Goal: Task Accomplishment & Management: Use online tool/utility

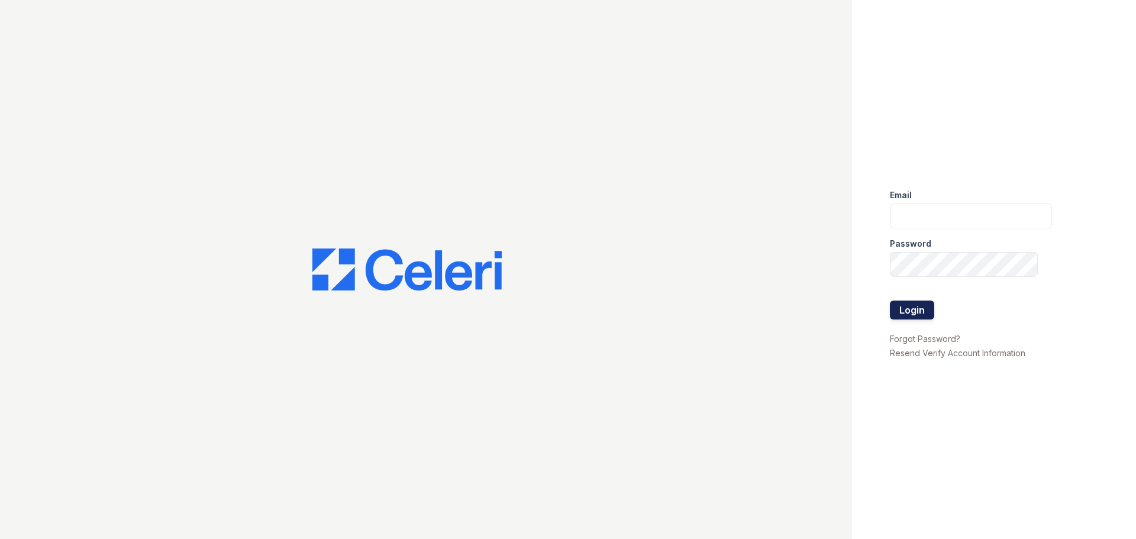
type input "[EMAIL_ADDRESS][DOMAIN_NAME]"
click at [903, 304] on button "Login" at bounding box center [912, 310] width 44 height 19
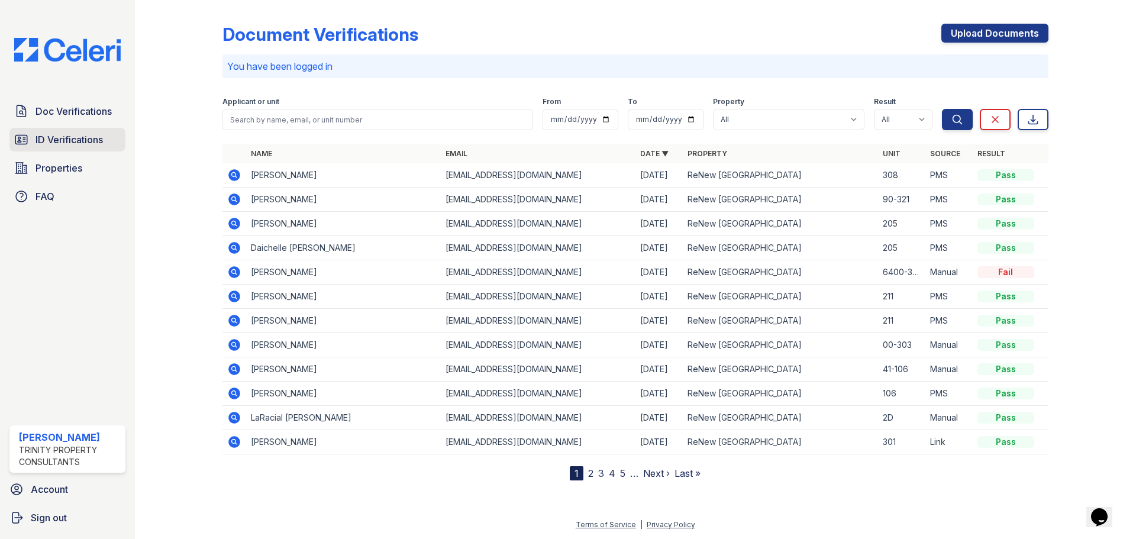
click at [91, 140] on span "ID Verifications" at bounding box center [69, 140] width 67 height 14
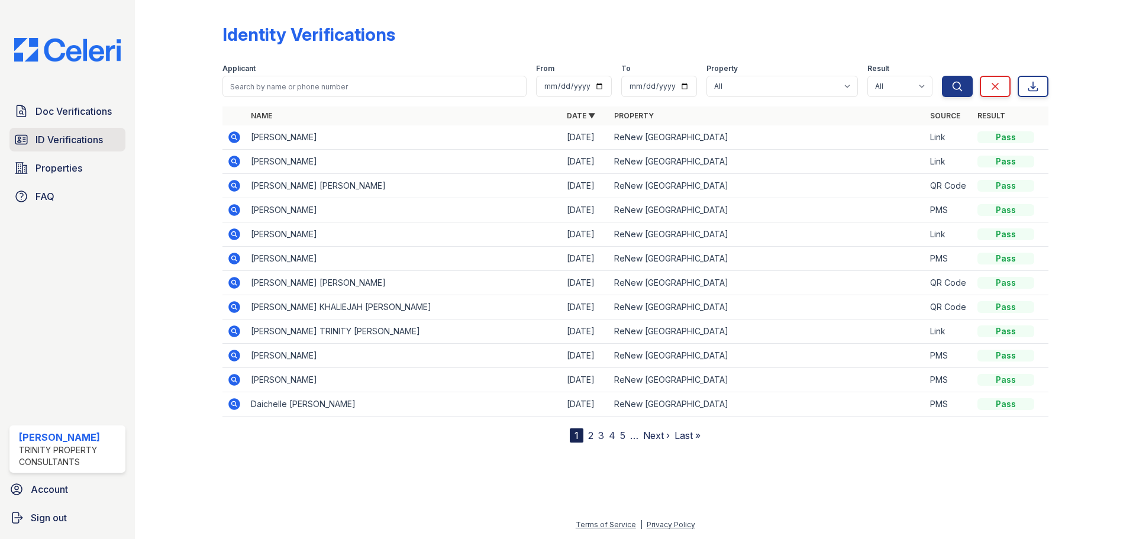
click at [88, 141] on span "ID Verifications" at bounding box center [69, 140] width 67 height 14
click at [91, 115] on span "Doc Verifications" at bounding box center [74, 111] width 76 height 14
